Goal: Complete application form

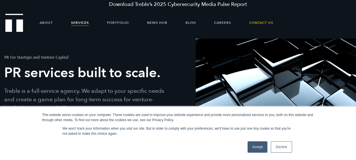
click at [263, 147] on link "Accept" at bounding box center [257, 146] width 20 height 11
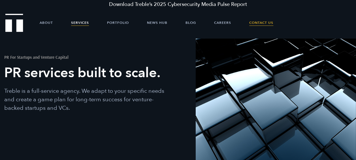
click at [257, 21] on link "Contact Us" at bounding box center [261, 22] width 24 height 17
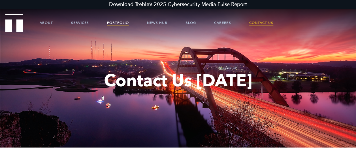
click at [118, 22] on link "Portfolio" at bounding box center [118, 22] width 22 height 17
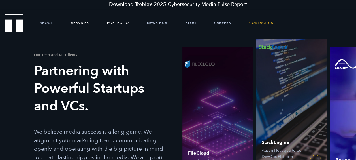
click at [80, 25] on link "Services" at bounding box center [80, 22] width 18 height 17
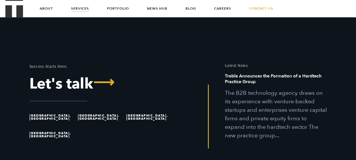
scroll to position [1822, 0]
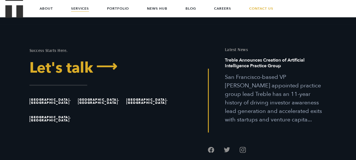
click at [74, 61] on link "Let's talk ⟶" at bounding box center [101, 68] width 144 height 15
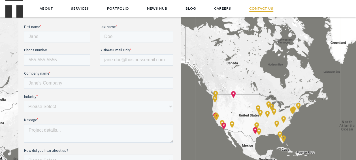
scroll to position [222, 0]
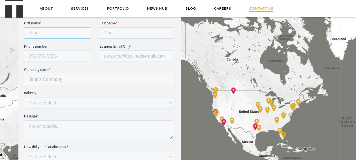
click at [48, 32] on input "First name *" at bounding box center [57, 32] width 66 height 11
type input "[PERSON_NAME]"
click at [122, 60] on input "Business Email Only *" at bounding box center [136, 55] width 73 height 11
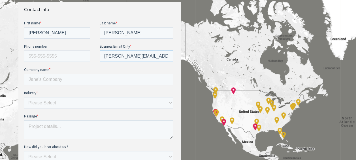
scroll to position [265, 0]
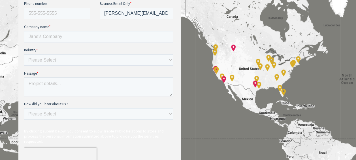
type input "[PERSON_NAME][EMAIL_ADDRESS][PERSON_NAME][DOMAIN_NAME]"
click at [89, 35] on input "Company name *" at bounding box center [98, 36] width 149 height 11
type input "Bosch Ventures"
click at [73, 56] on select "Please Select E-commerce AI API Big Data Bio Tech (including Life Sciences) Blo…" at bounding box center [98, 59] width 149 height 11
select select "Venture Capital"
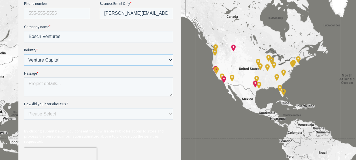
click at [24, 65] on select "Please Select E-commerce AI API Big Data Bio Tech (including Life Sciences) Blo…" at bounding box center [98, 59] width 149 height 11
click at [57, 80] on textarea "Message *" at bounding box center [98, 86] width 149 height 19
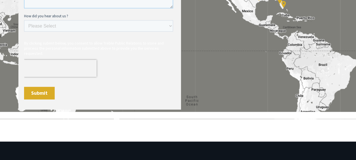
type textarea "Looking at options for PR and Marketing for Bosch Ventures"
click at [33, 88] on input "Submit" at bounding box center [39, 93] width 31 height 12
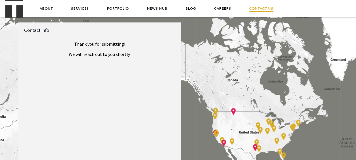
scroll to position [201, 0]
